Goal: Information Seeking & Learning: Check status

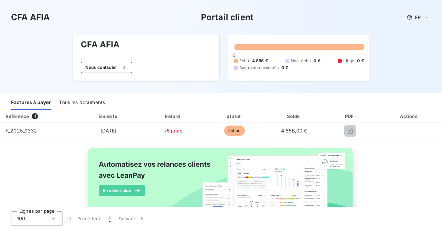
scroll to position [22, 0]
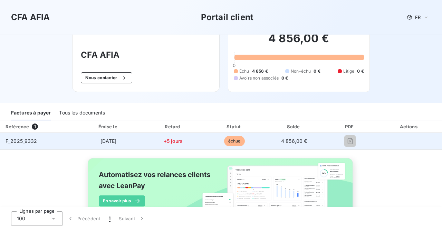
click at [29, 145] on td "F_2025_9332" at bounding box center [37, 141] width 75 height 17
click at [298, 143] on span "4 856,00 €" at bounding box center [294, 141] width 26 height 6
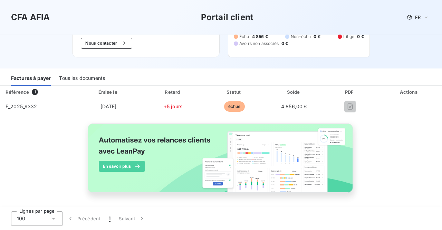
scroll to position [0, 0]
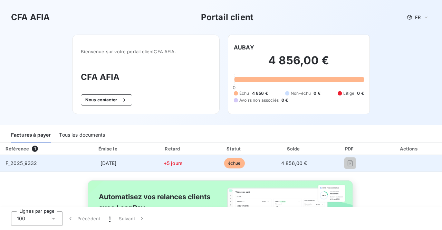
click at [100, 161] on span "[DATE]" at bounding box center [108, 163] width 16 height 6
click at [32, 163] on span "F_2025_9332" at bounding box center [22, 163] width 32 height 6
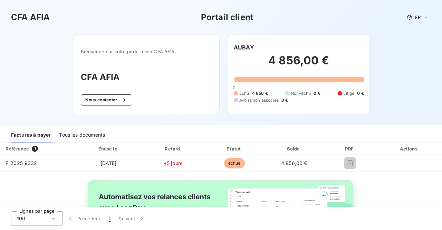
click at [320, 62] on h2 "4 856,00 €" at bounding box center [299, 64] width 130 height 21
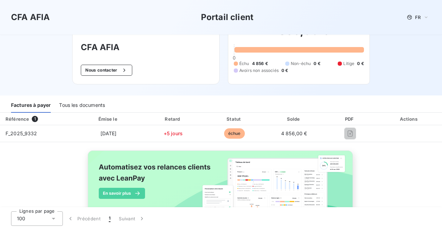
scroll to position [57, 0]
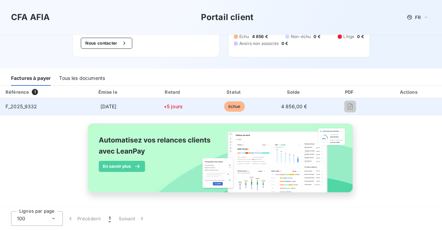
click at [234, 105] on span "échue" at bounding box center [234, 106] width 21 height 10
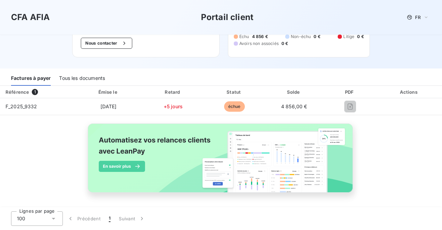
click at [260, 79] on div "Factures à payer Tous les documents" at bounding box center [221, 78] width 442 height 14
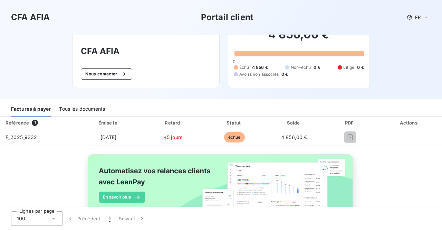
scroll to position [0, 0]
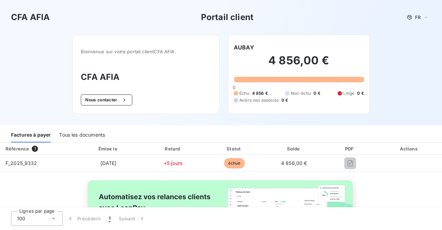
click at [130, 61] on div "Bienvenue sur votre portail client CFA AFIA . CFA AFIA Nous contacter" at bounding box center [145, 74] width 147 height 79
click at [408, 147] on div "Actions" at bounding box center [409, 148] width 62 height 7
click at [106, 100] on button "Nous contacter" at bounding box center [106, 99] width 51 height 11
